Goal: Information Seeking & Learning: Learn about a topic

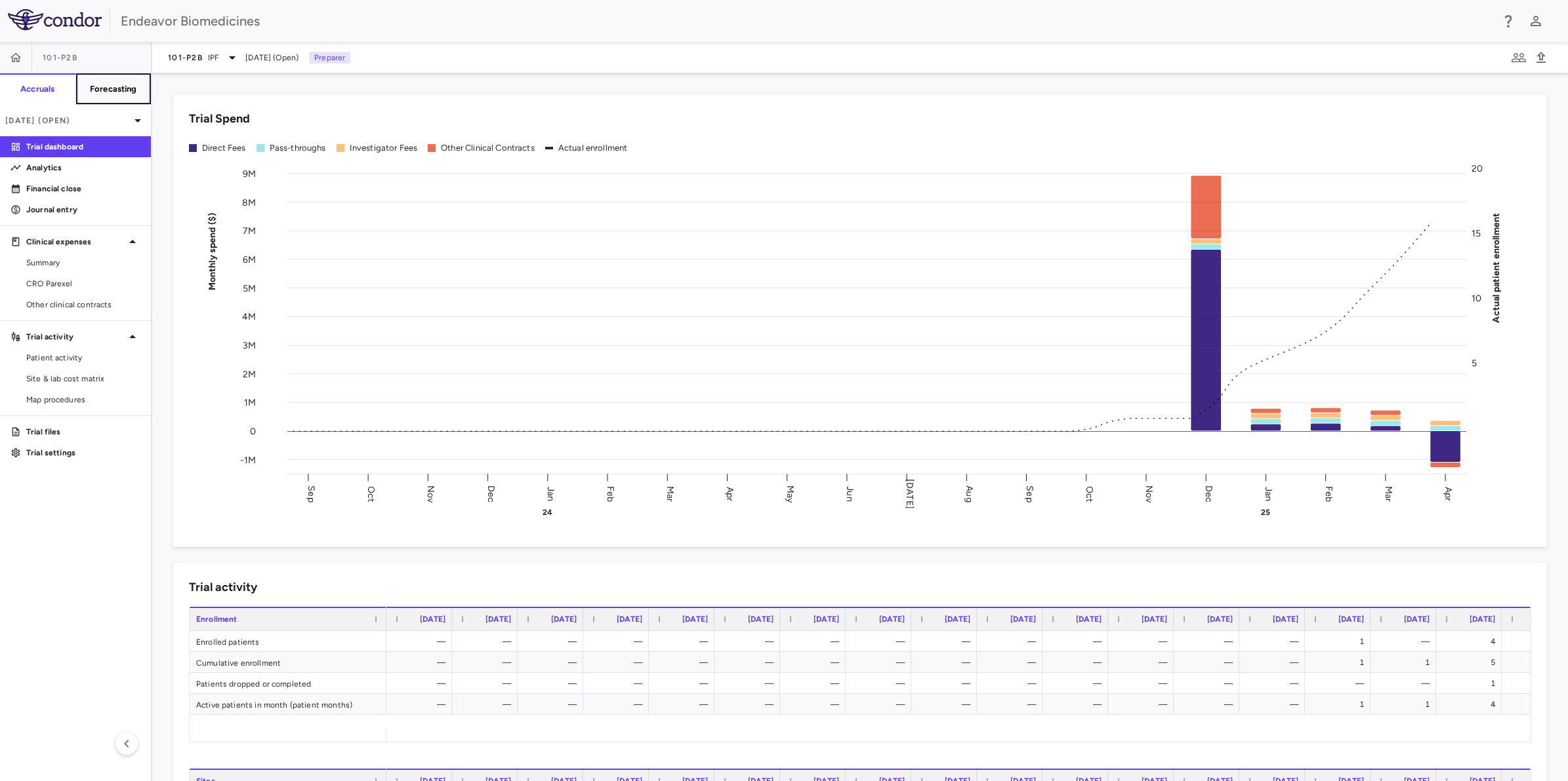
click at [125, 86] on h6 "Forecasting" at bounding box center [114, 89] width 48 height 12
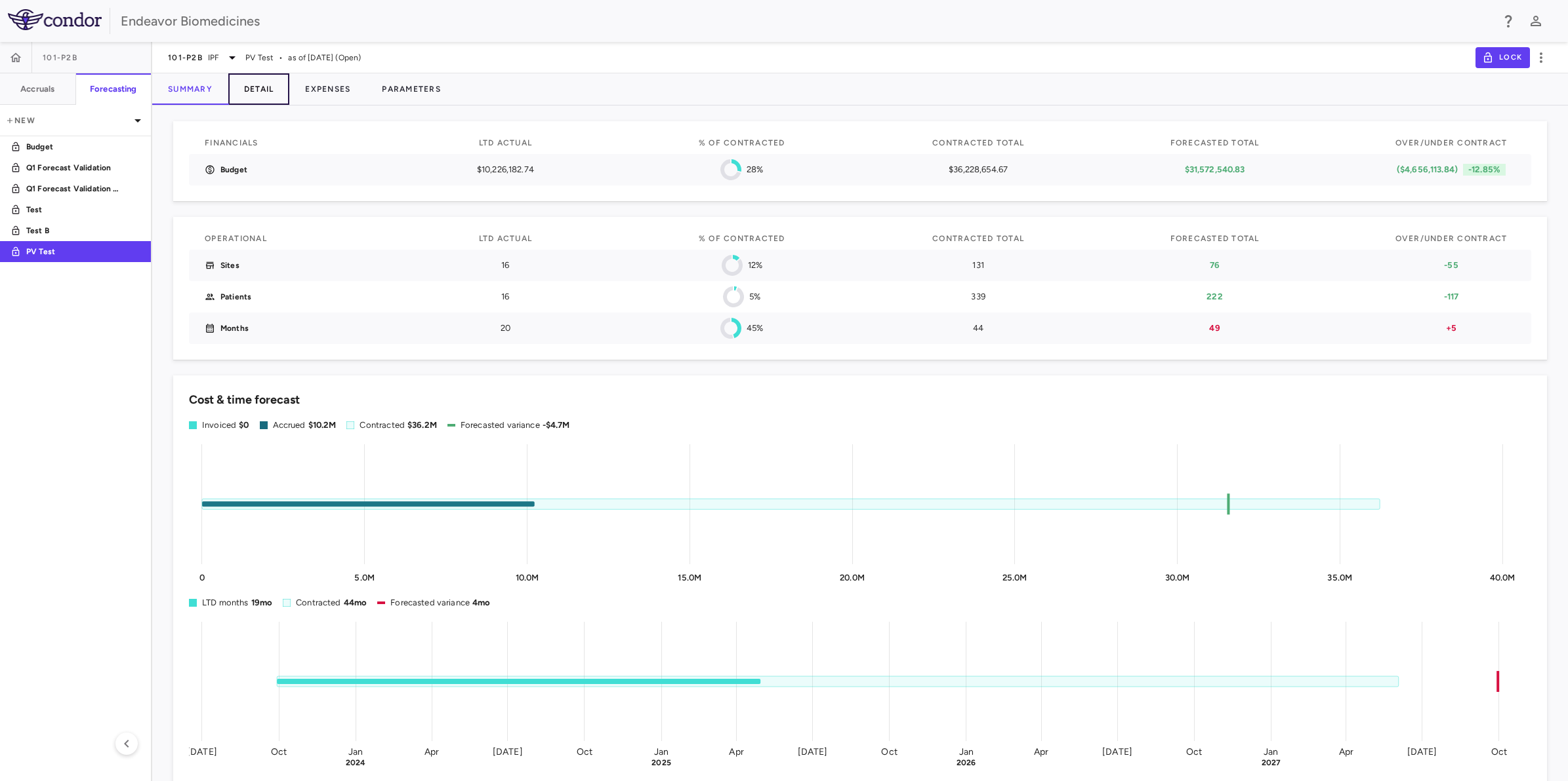
click at [273, 87] on button "Detail" at bounding box center [259, 89] width 62 height 32
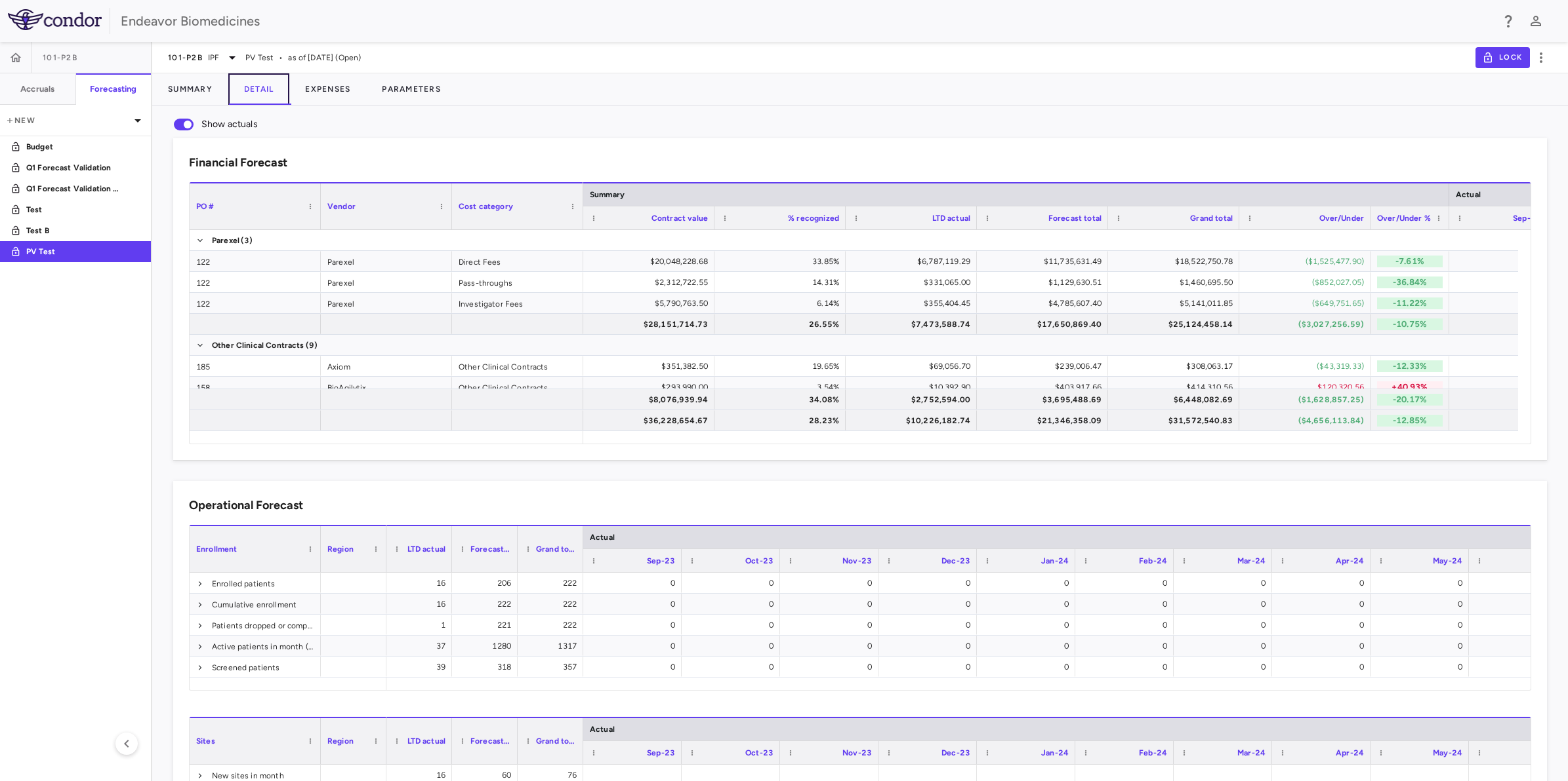
scroll to position [82, 0]
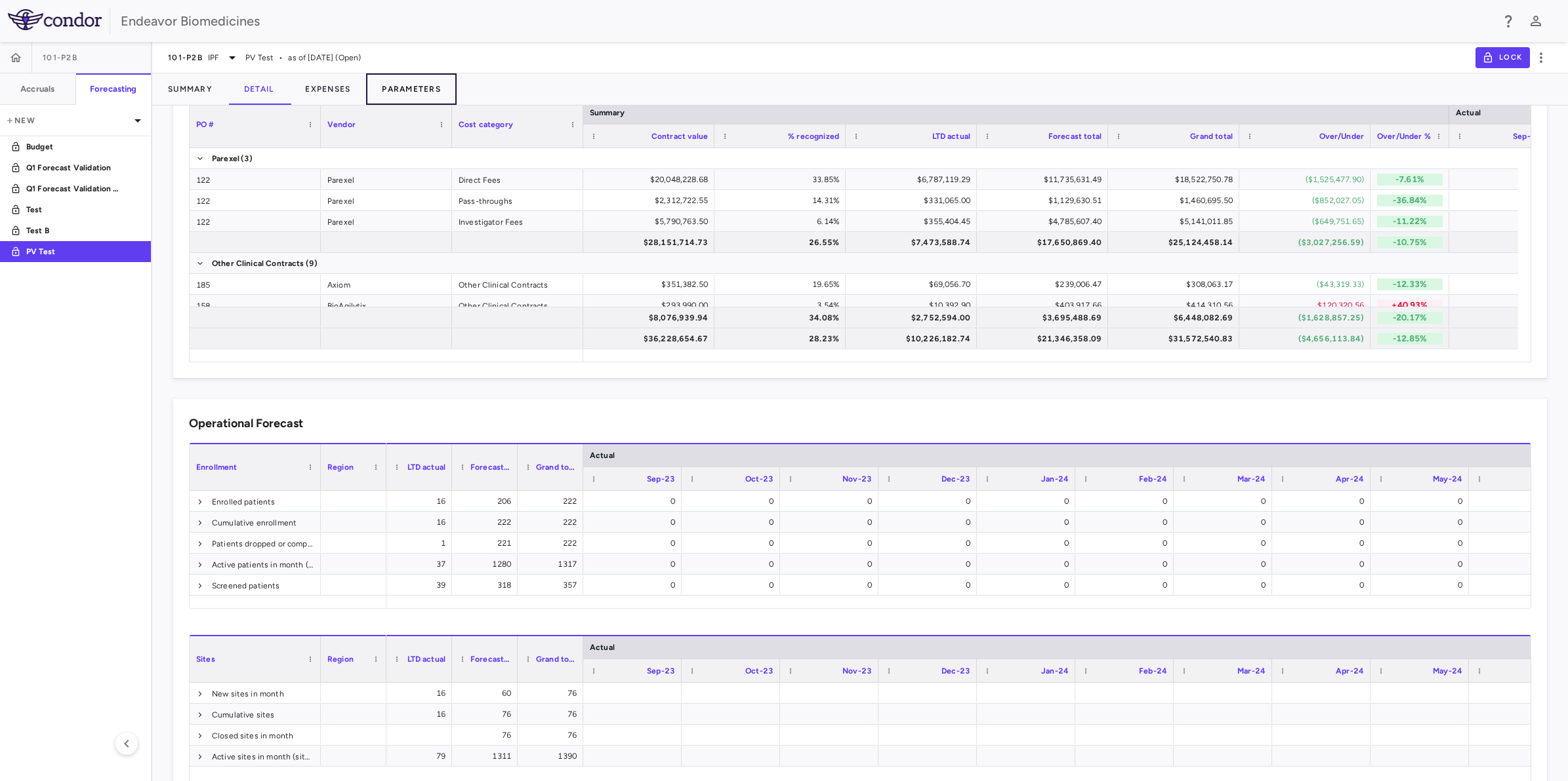
click at [407, 86] on button "Parameters" at bounding box center [411, 89] width 90 height 32
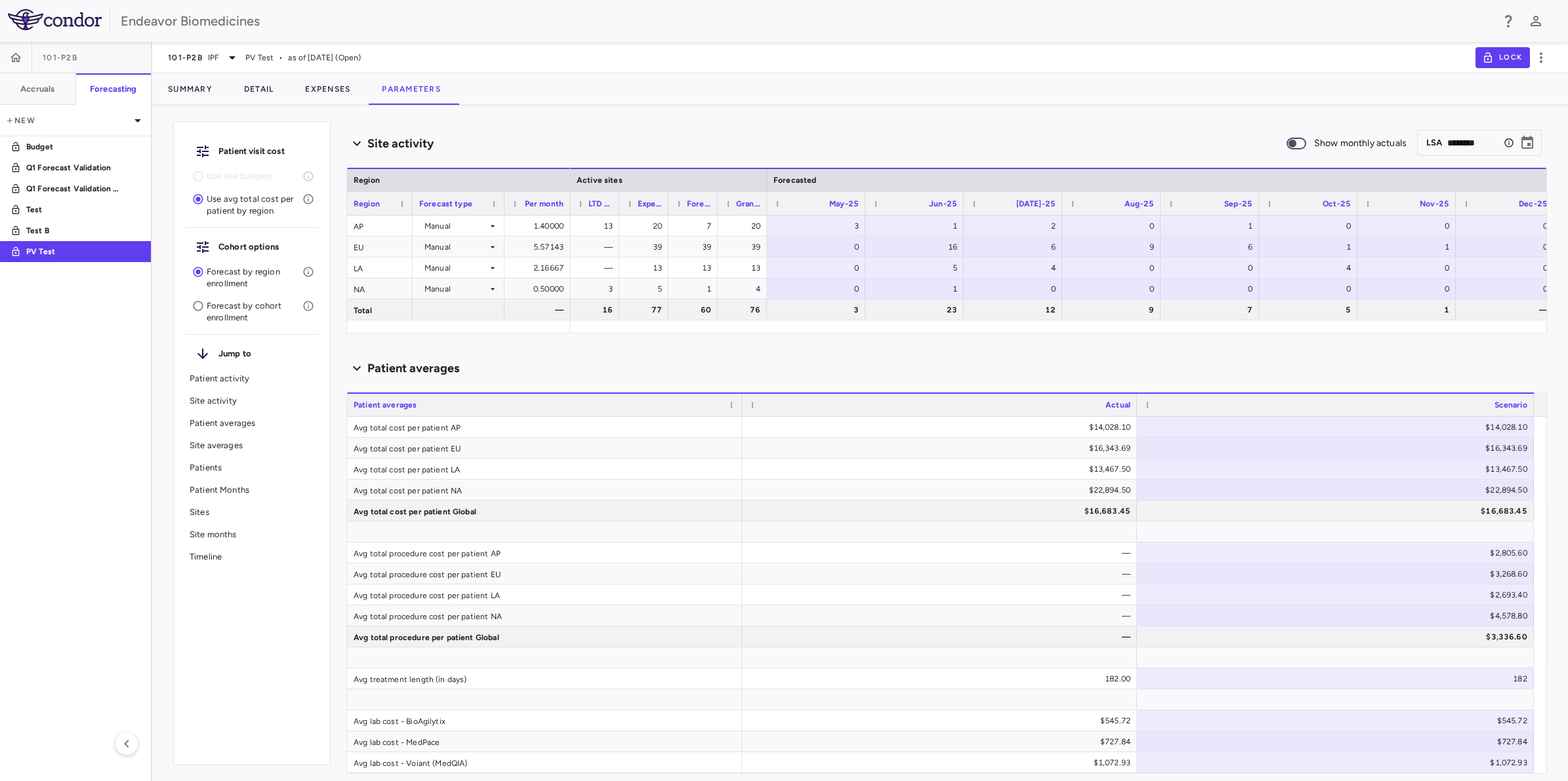
click at [237, 380] on p "Patient activity" at bounding box center [251, 379] width 124 height 12
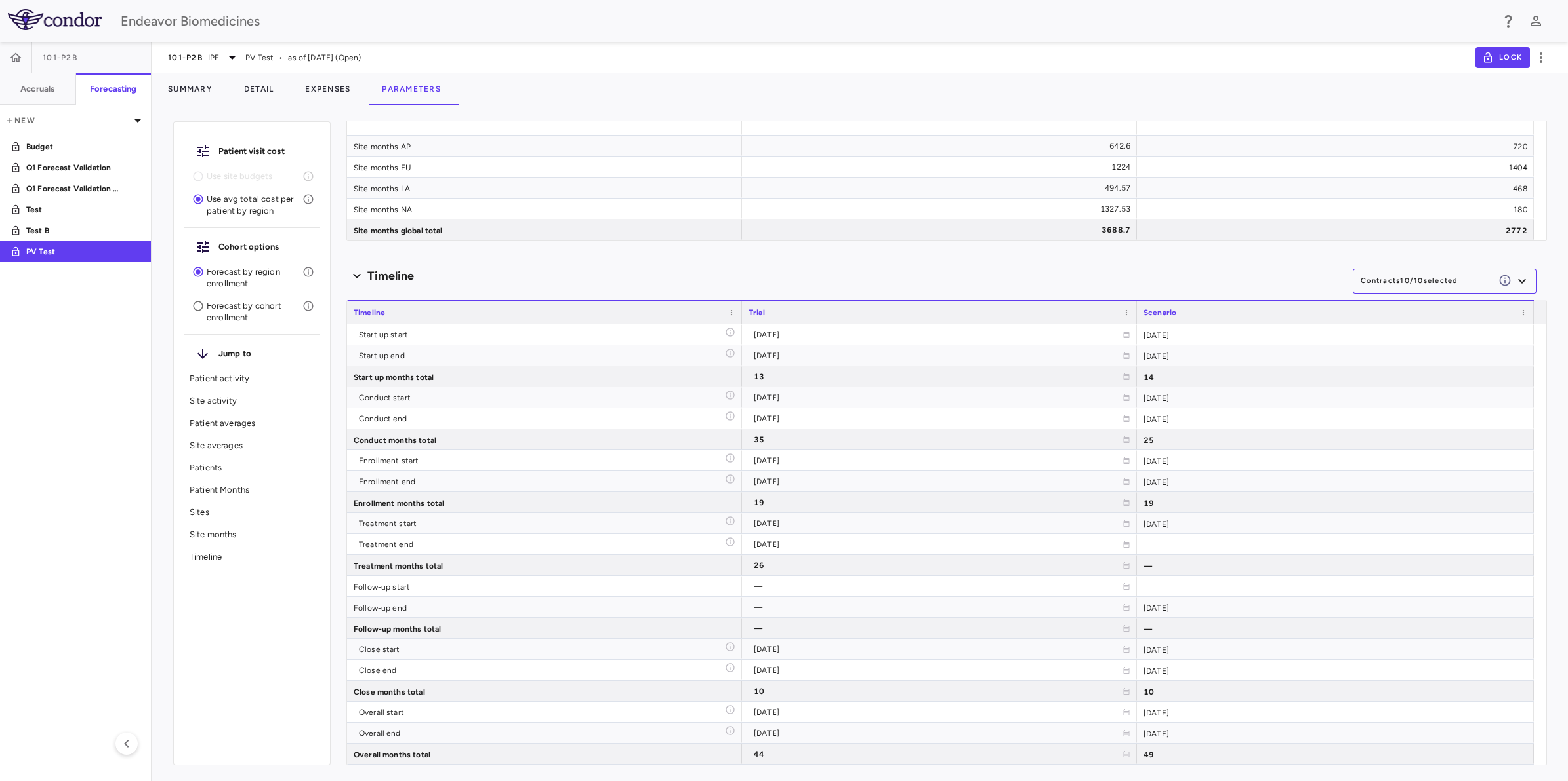
click at [237, 442] on p "Site averages" at bounding box center [251, 446] width 124 height 12
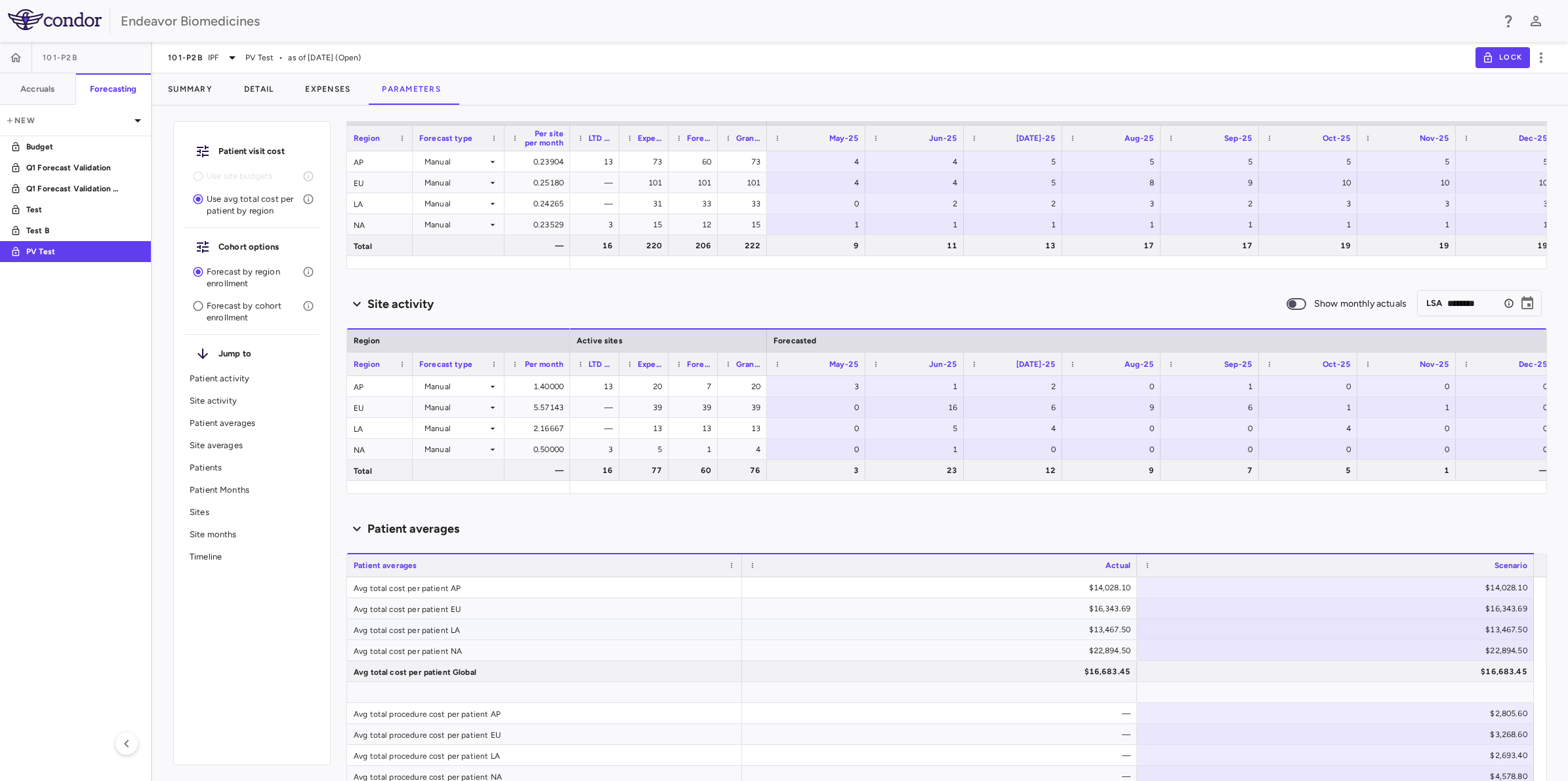
scroll to position [246, 0]
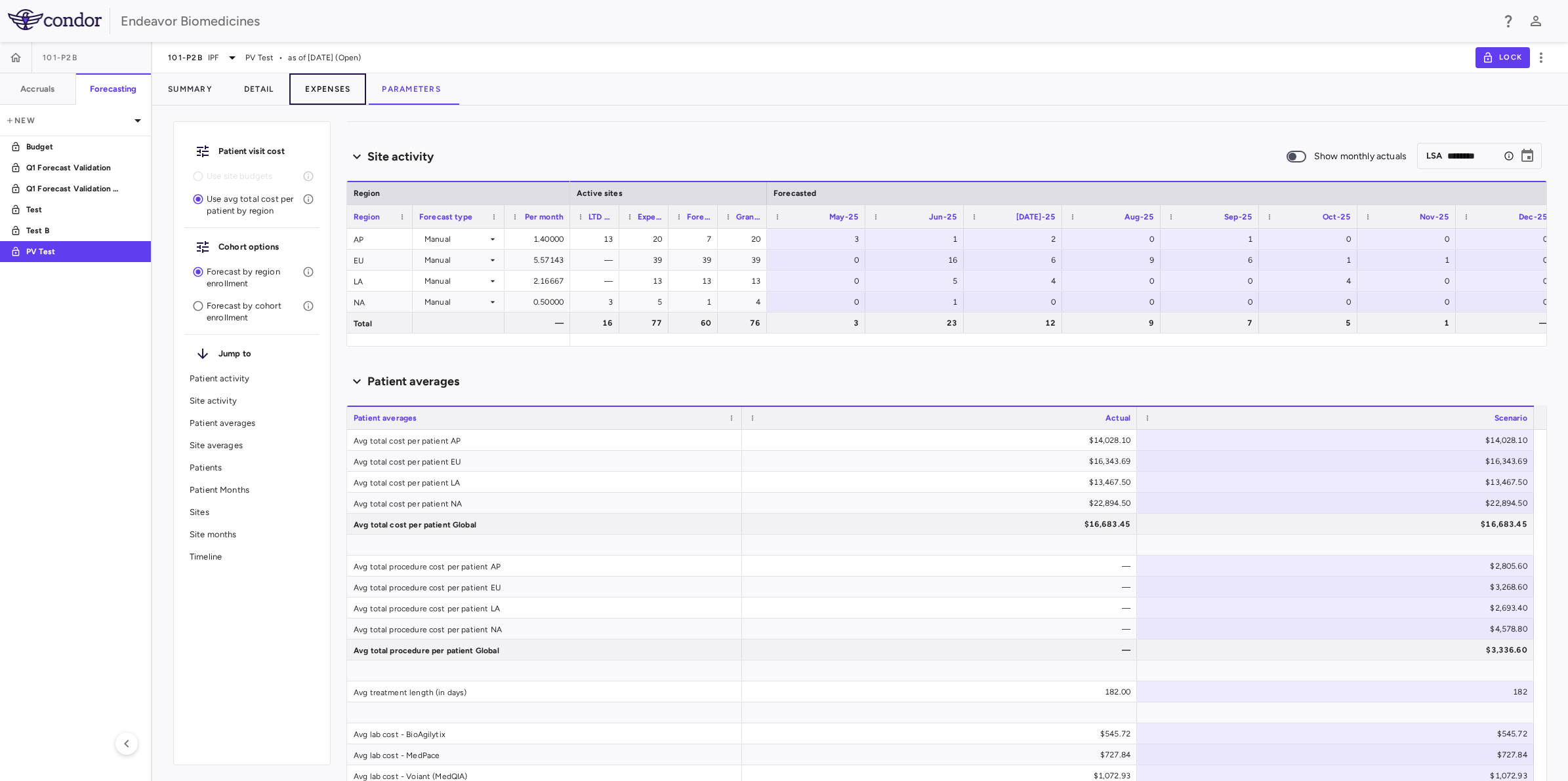
click at [331, 90] on button "Expenses" at bounding box center [327, 89] width 77 height 32
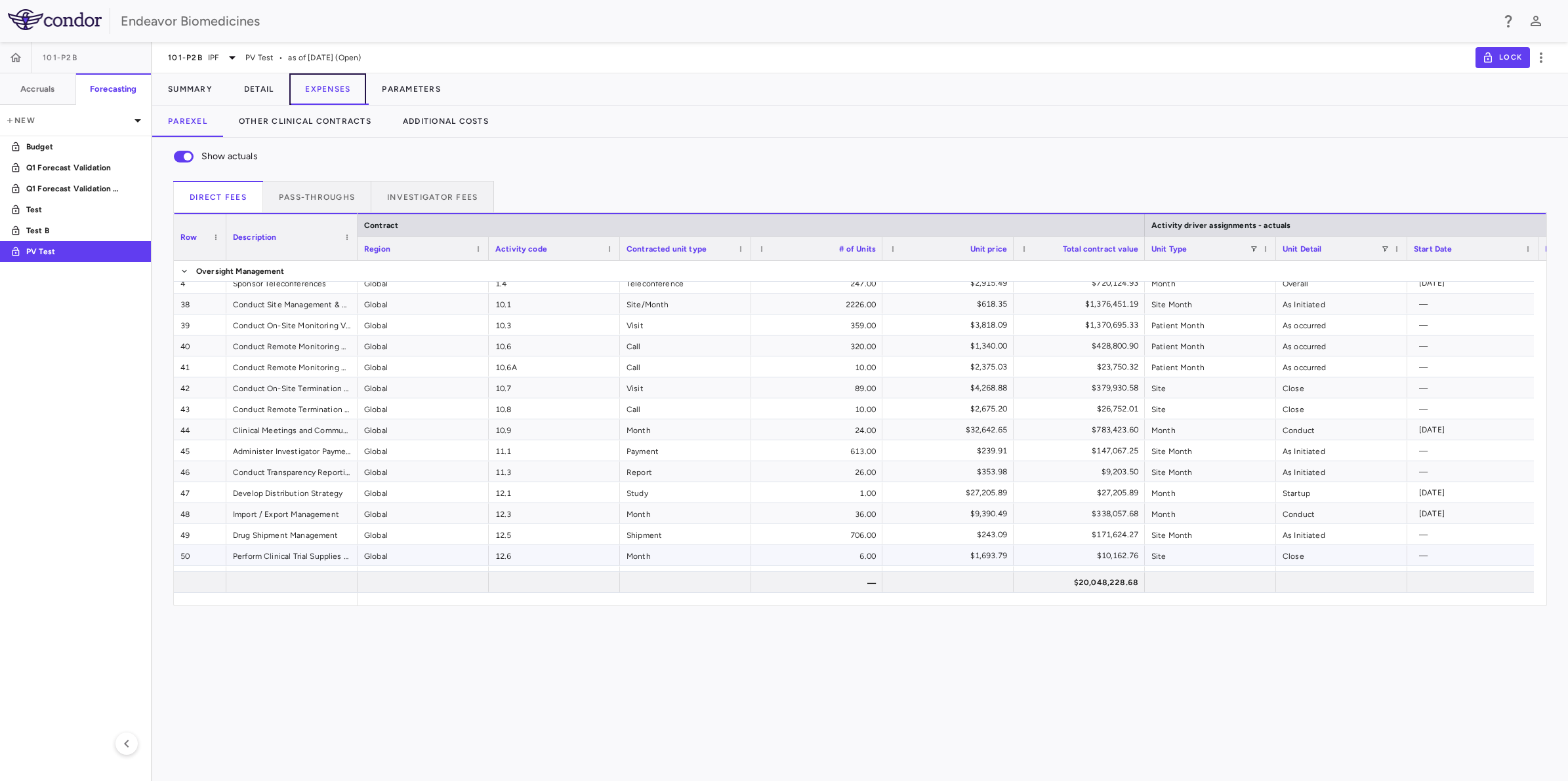
scroll to position [258, 0]
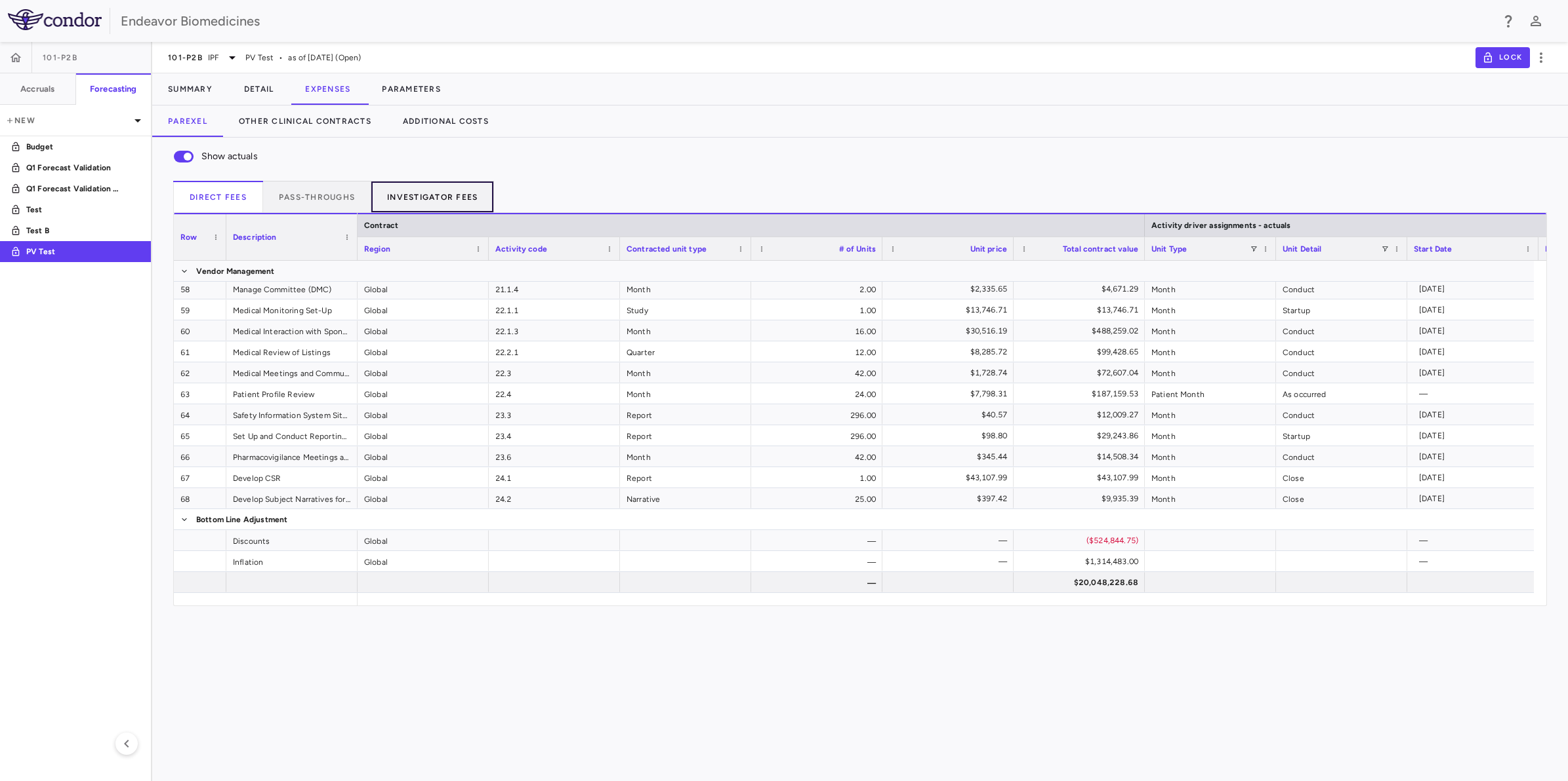
click at [421, 200] on button "Investigator Fees" at bounding box center [432, 197] width 123 height 32
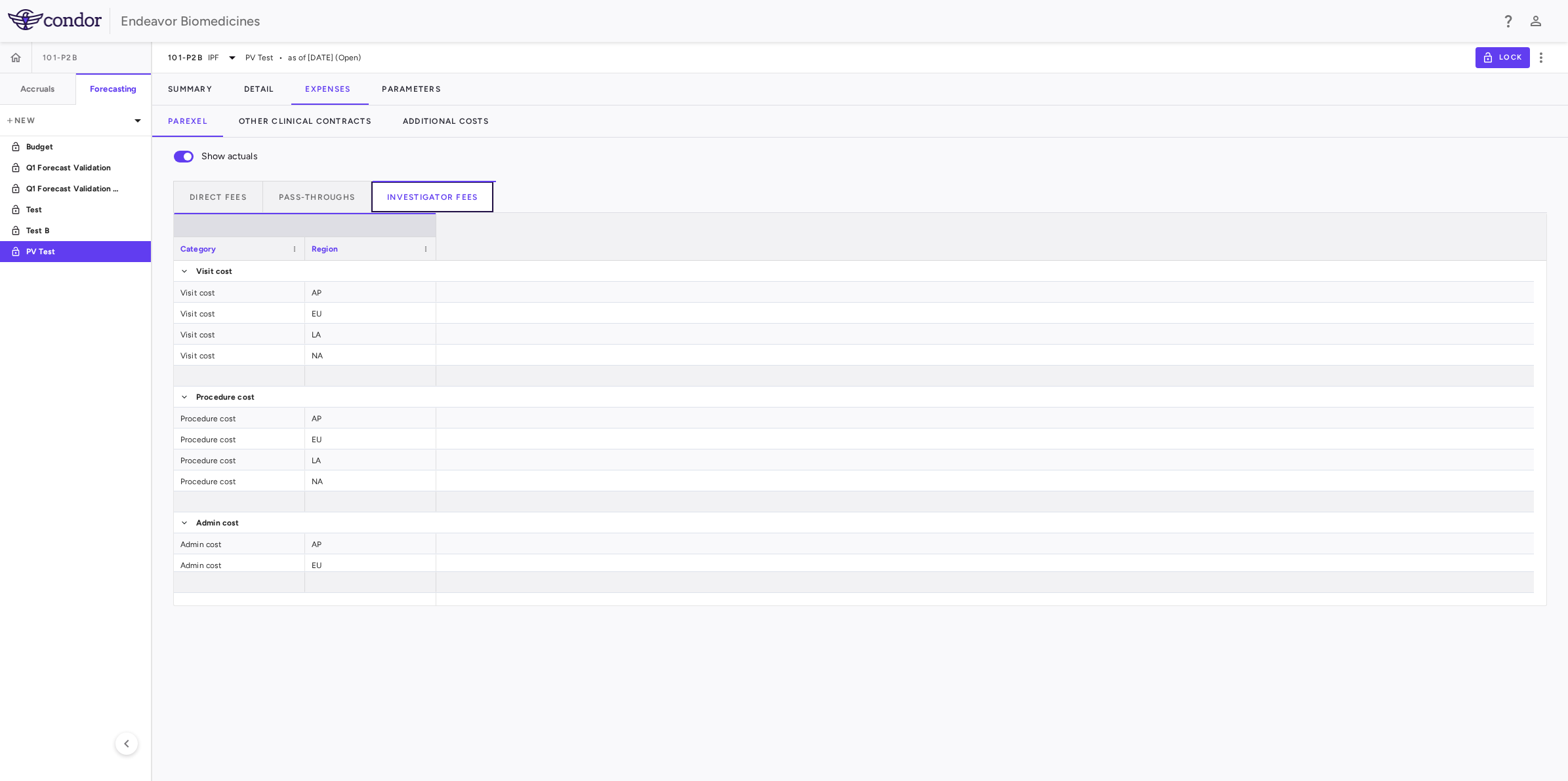
scroll to position [0, 3558]
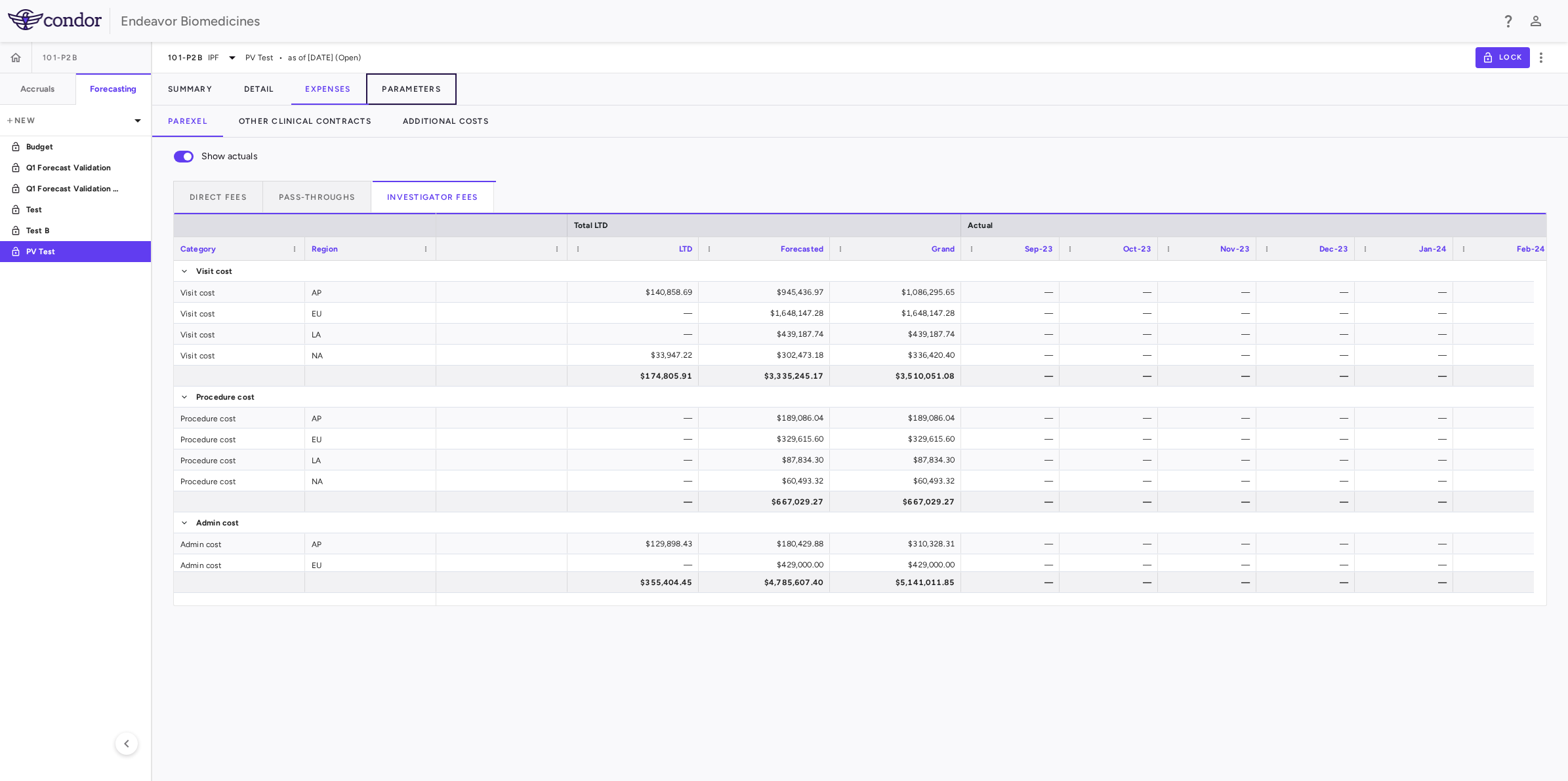
drag, startPoint x: 424, startPoint y: 90, endPoint x: 1566, endPoint y: 387, distance: 1180.0
click at [424, 90] on button "Parameters" at bounding box center [411, 89] width 90 height 32
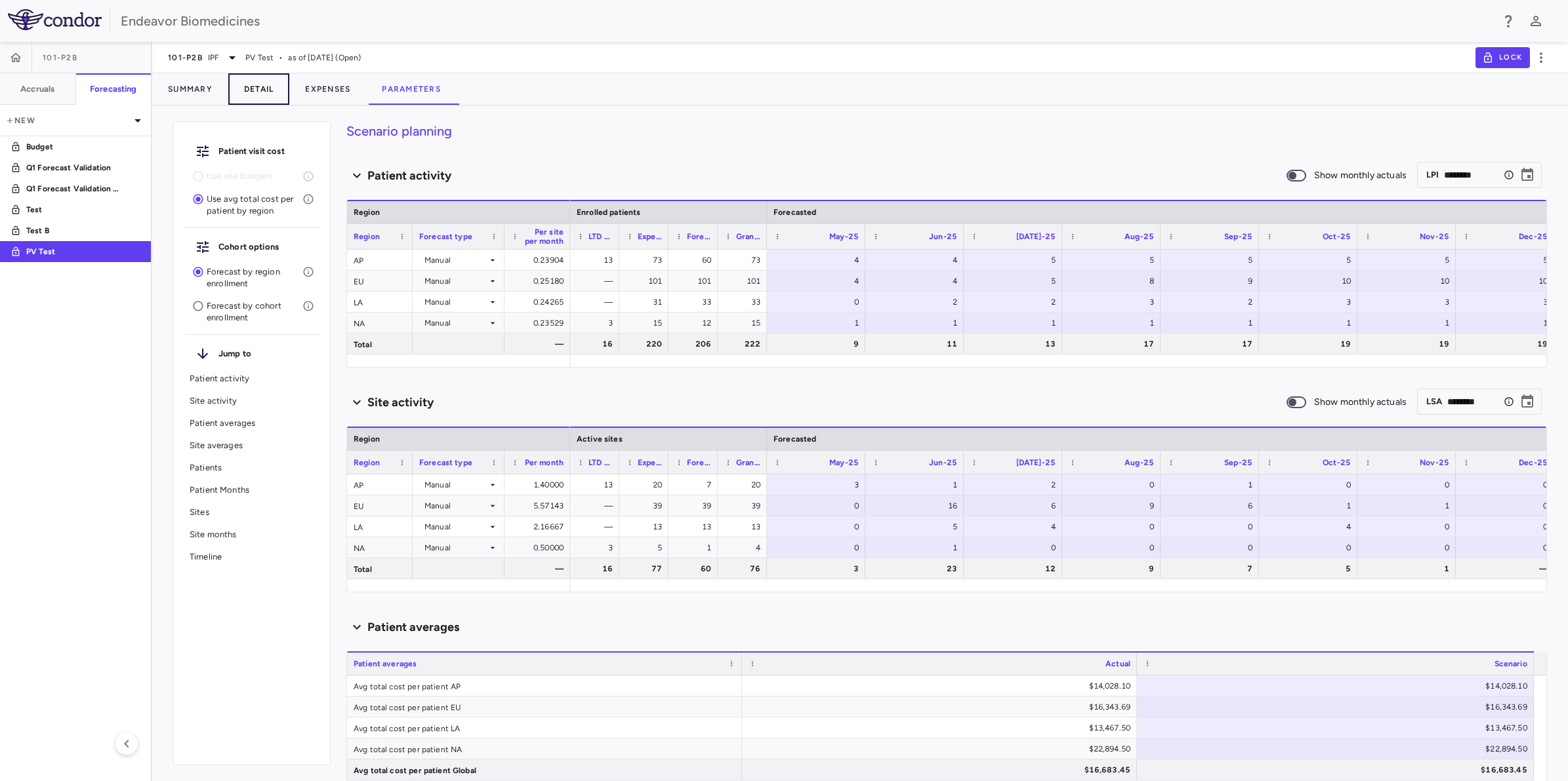
click at [262, 87] on button "Detail" at bounding box center [259, 89] width 62 height 32
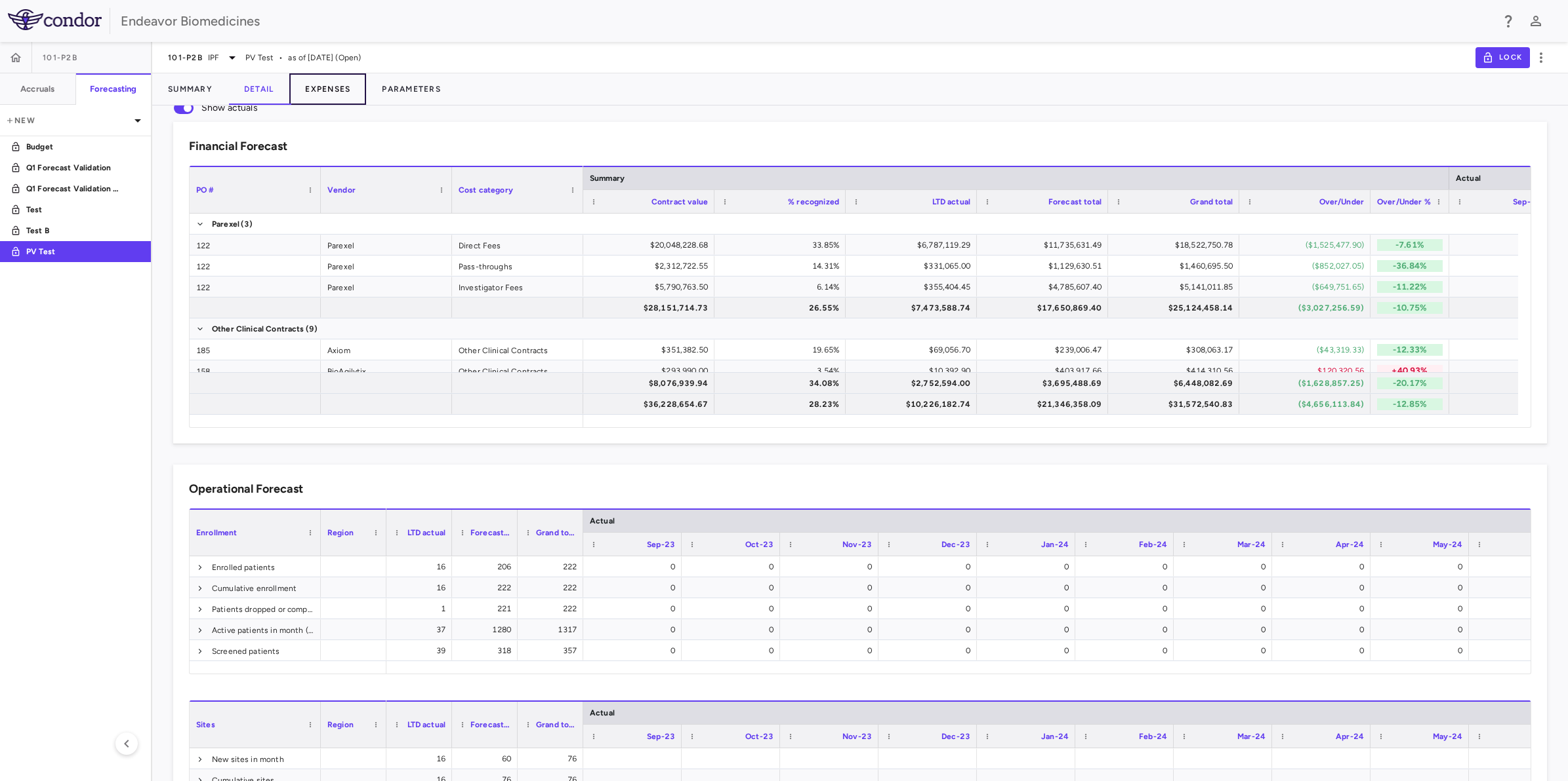
click at [339, 90] on button "Expenses" at bounding box center [327, 89] width 77 height 32
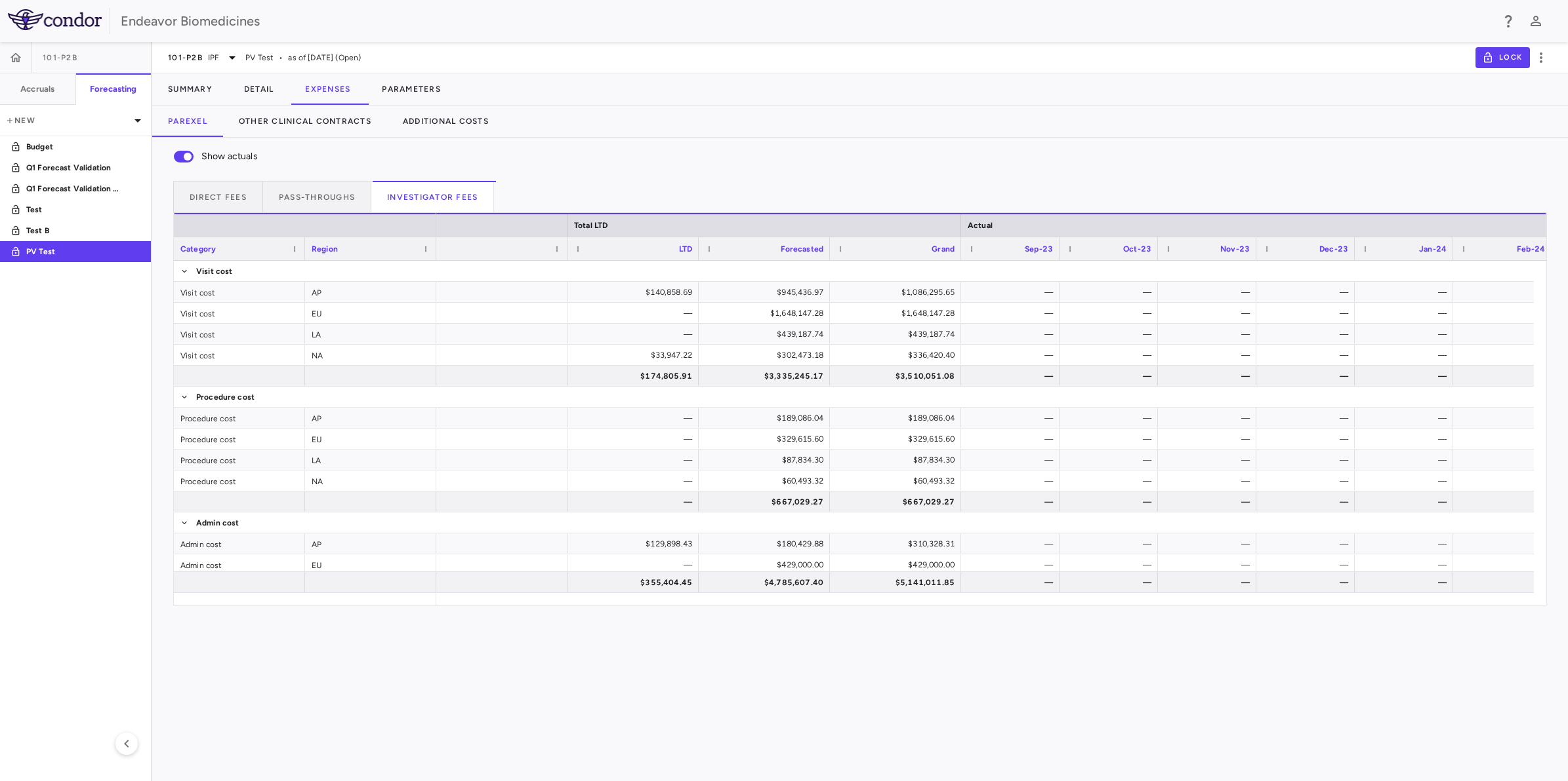
click at [693, 738] on div "Show actuals Direct Fees Pass-throughs Investigator Fees Category Drag here to …" at bounding box center [859, 459] width 1415 height 643
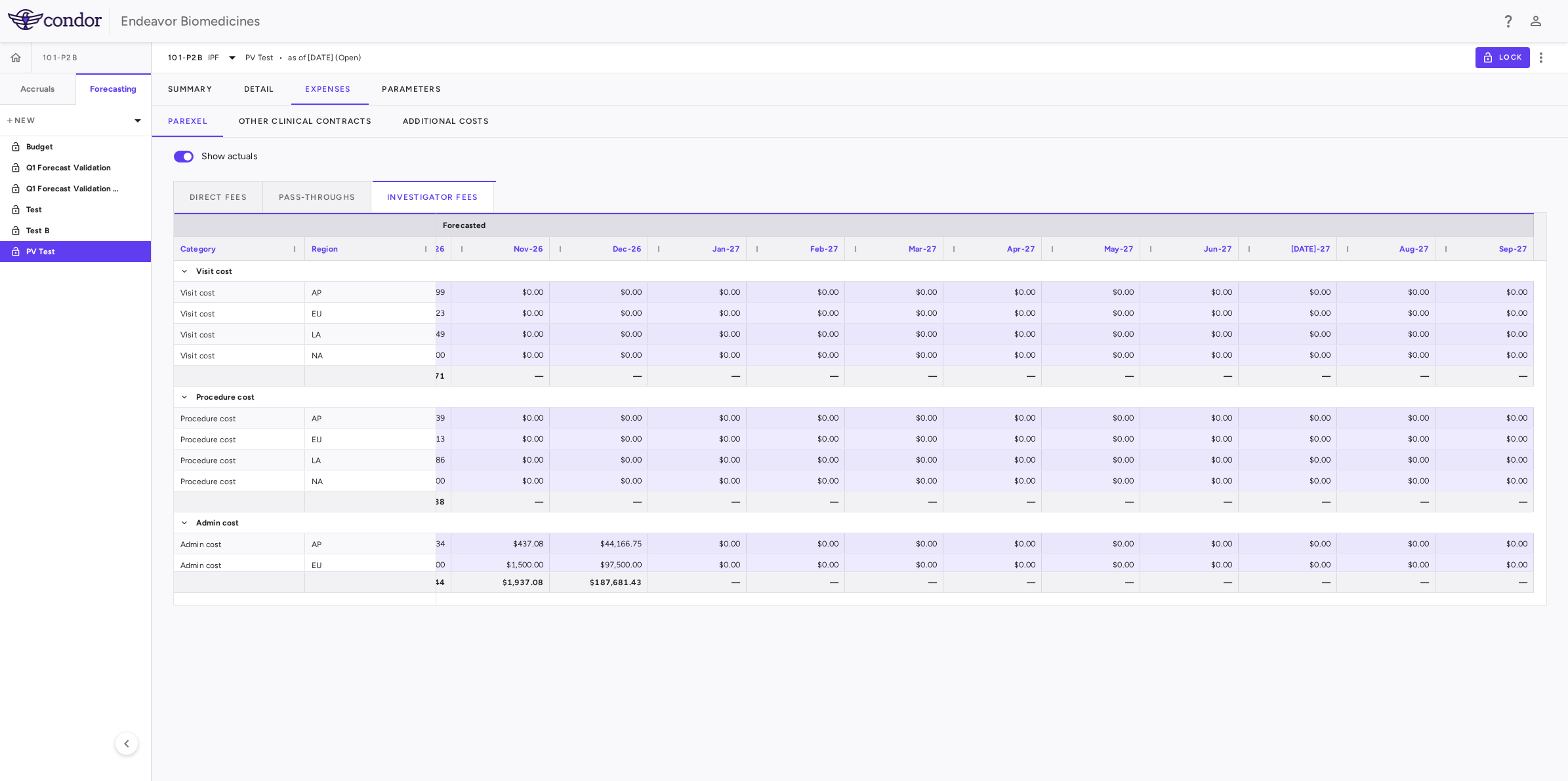
scroll to position [0, 3972]
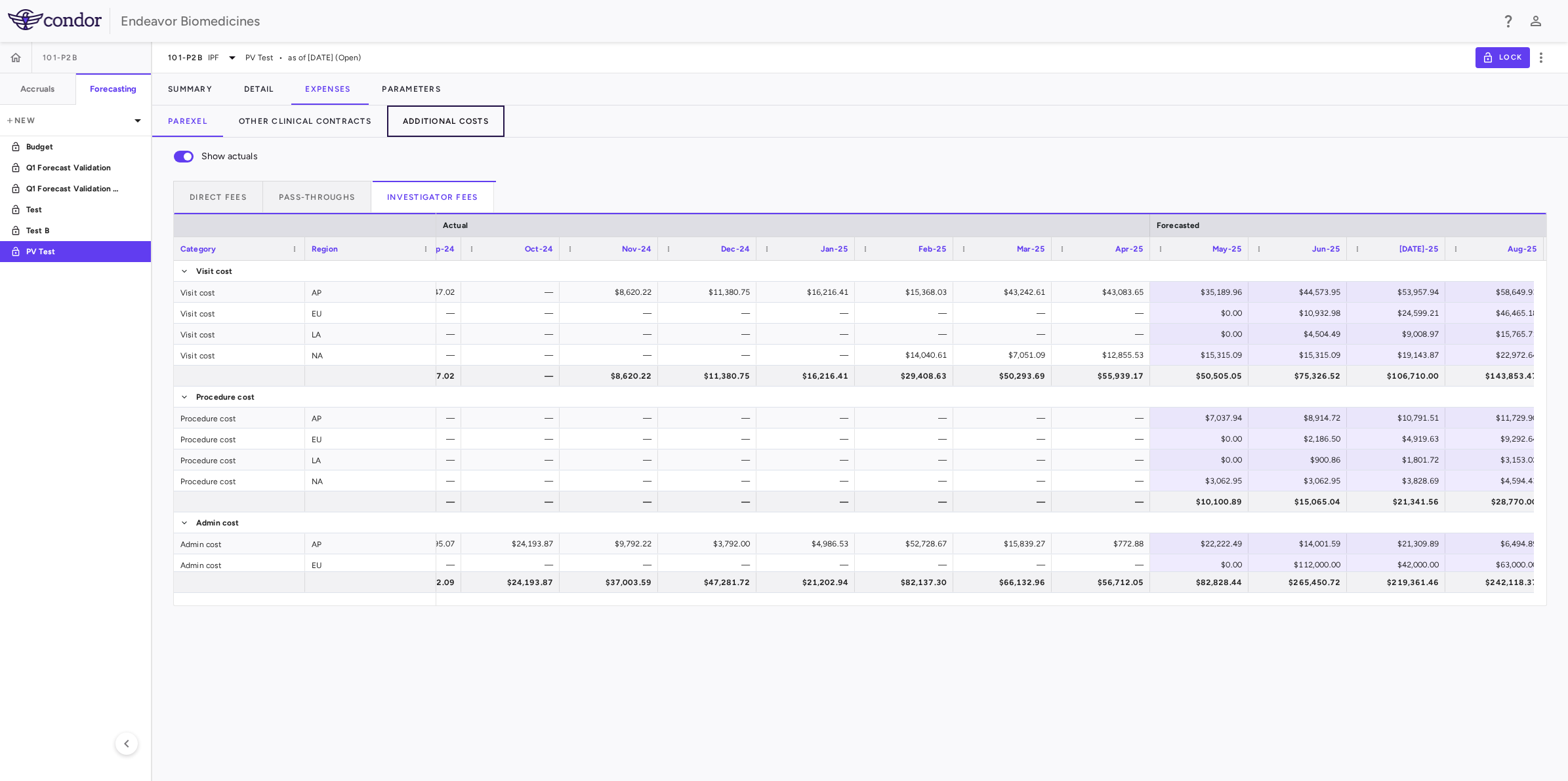
click at [469, 124] on button "Additional Costs" at bounding box center [445, 121] width 118 height 32
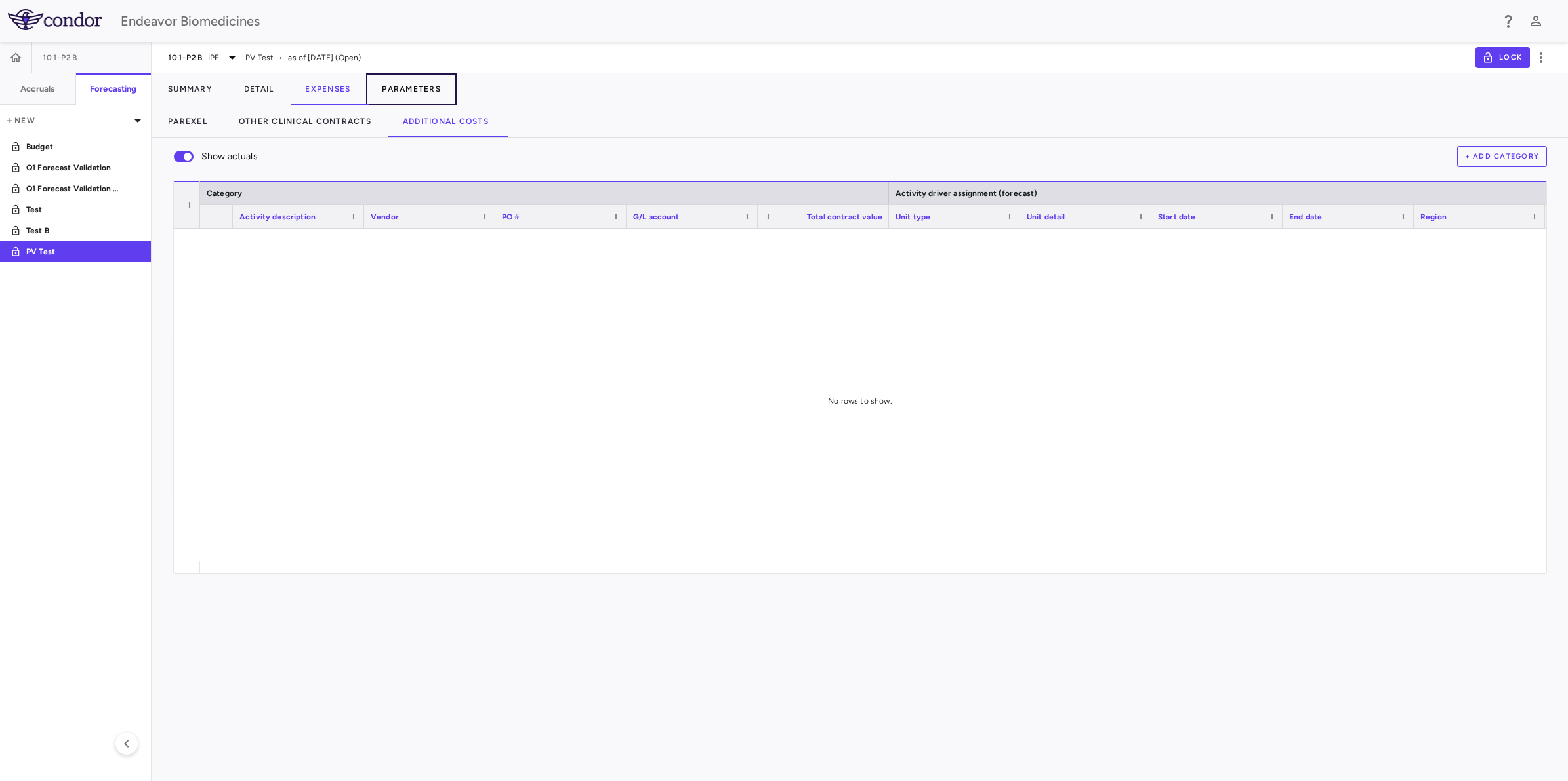
click at [401, 87] on button "Parameters" at bounding box center [411, 89] width 90 height 32
